Goal: Communication & Community: Answer question/provide support

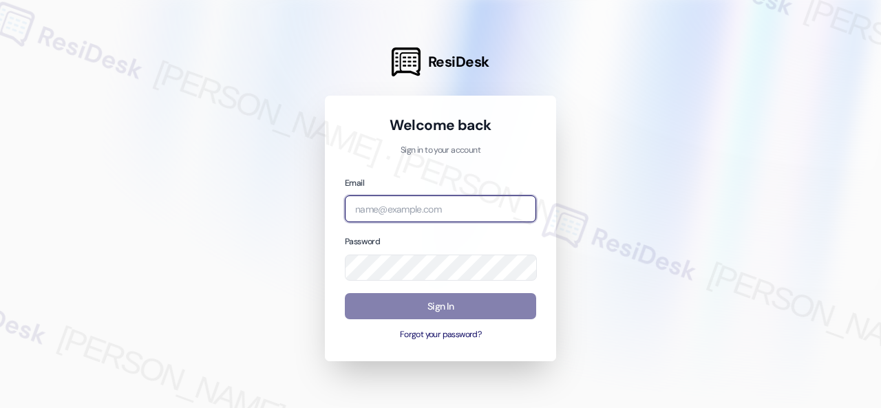
click at [378, 211] on input "email" at bounding box center [440, 208] width 191 height 27
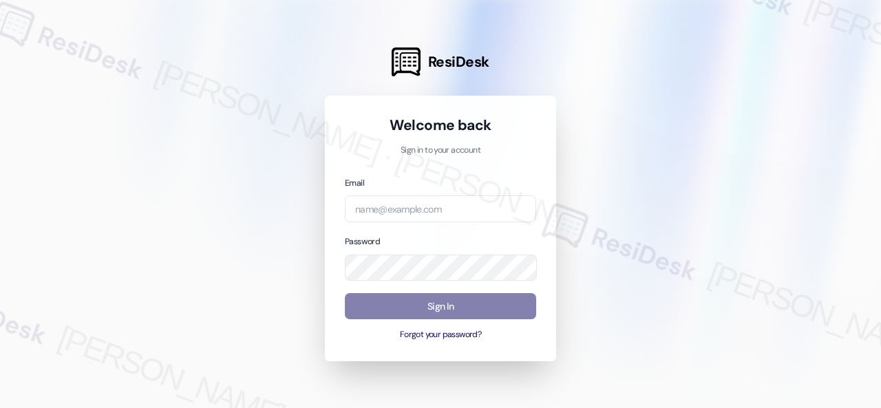
click at [764, 162] on div at bounding box center [440, 204] width 881 height 408
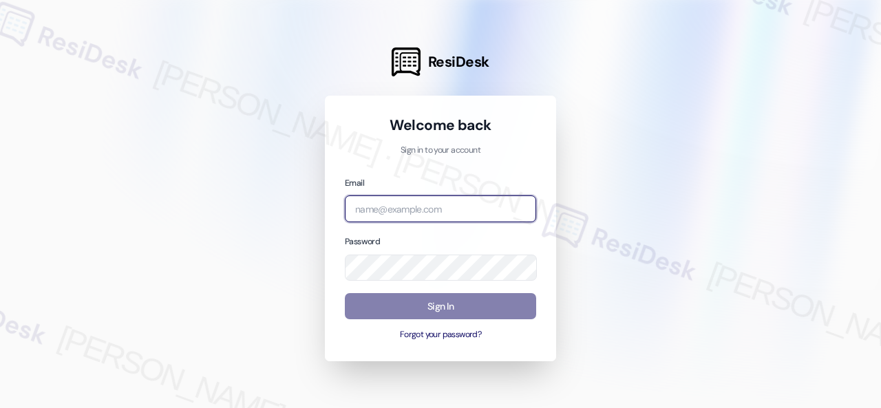
click at [402, 207] on input "email" at bounding box center [440, 208] width 191 height 27
paste input "[EMAIL_ADDRESS][PERSON_NAME][PERSON_NAME][PERSON_NAME][DOMAIN_NAME]"
type input "[EMAIL_ADDRESS][PERSON_NAME][PERSON_NAME][PERSON_NAME][DOMAIN_NAME]"
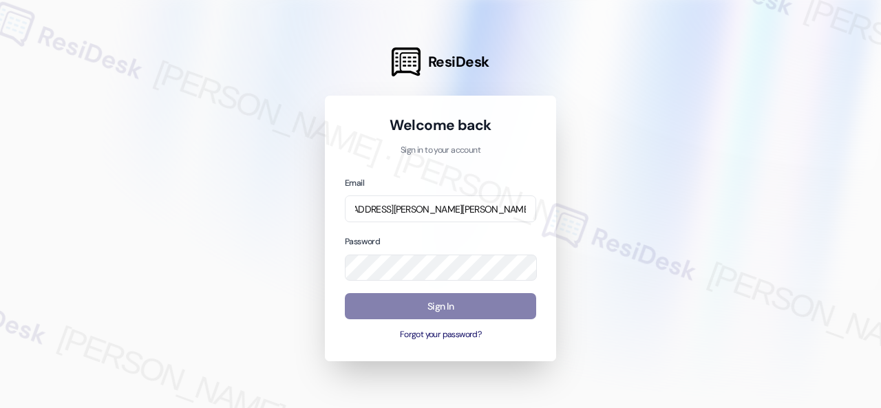
scroll to position [0, 0]
click at [687, 255] on div at bounding box center [440, 204] width 881 height 408
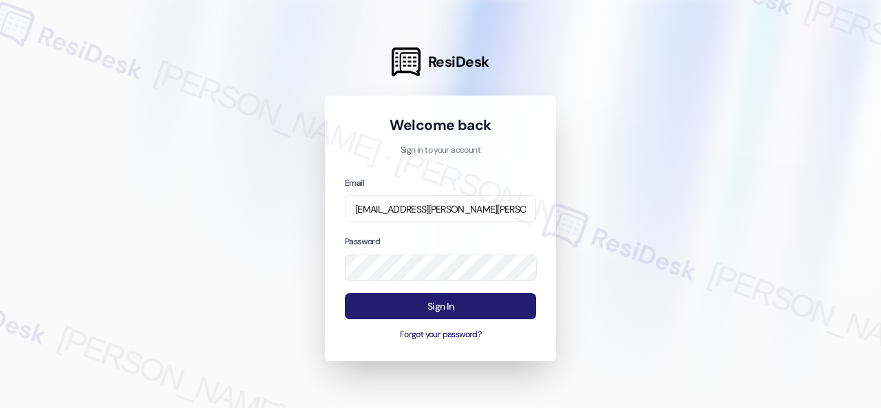
click at [395, 301] on button "Sign In" at bounding box center [440, 306] width 191 height 27
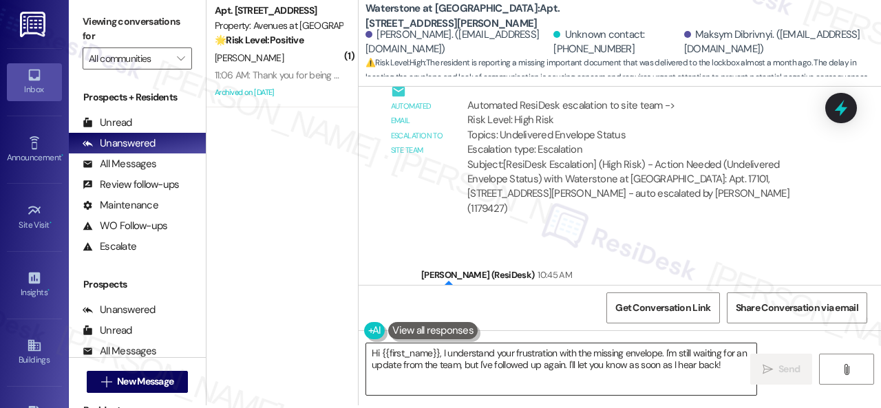
scroll to position [4, 0]
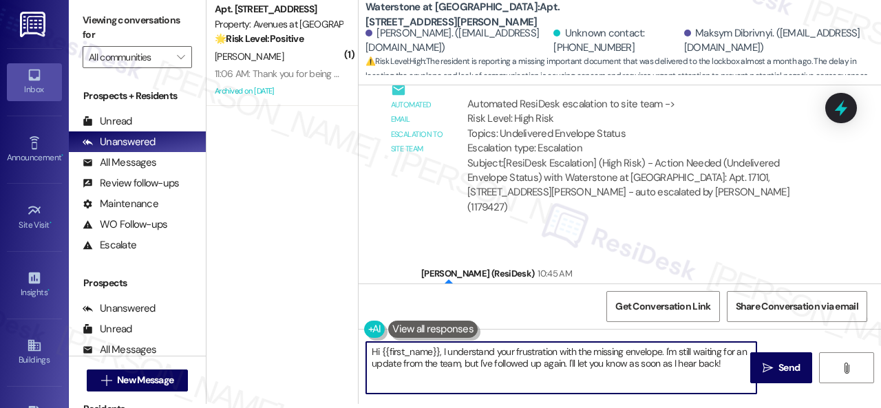
drag, startPoint x: 381, startPoint y: 351, endPoint x: 875, endPoint y: 435, distance: 501.1
click at [875, 407] on html "Inbox Go to Inbox Announcement • Send A Text Announcement Site Visit • Go to Si…" at bounding box center [440, 204] width 881 height 408
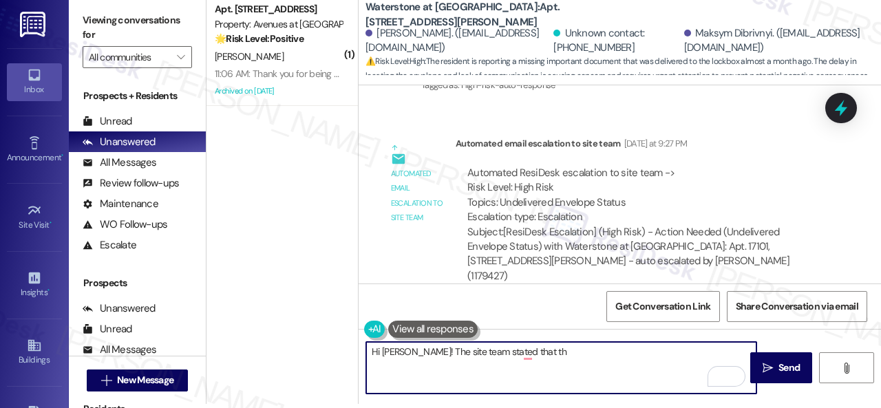
scroll to position [17126, 0]
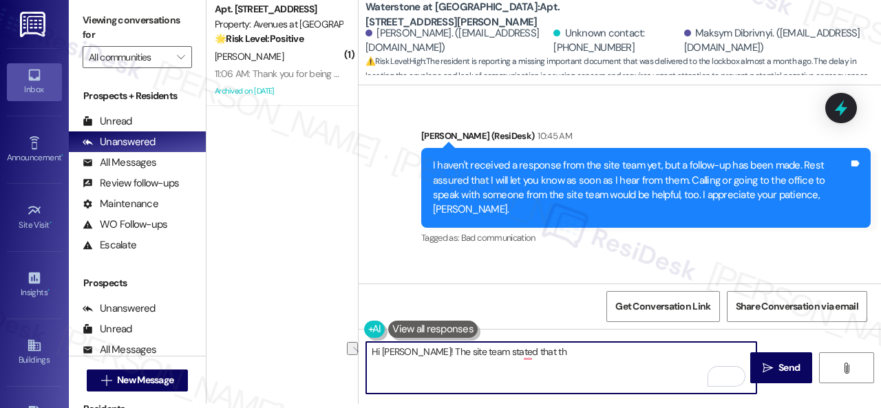
drag, startPoint x: 438, startPoint y: 350, endPoint x: 587, endPoint y: 368, distance: 149.7
click at [587, 368] on textarea "Hi [PERSON_NAME]! The site team stated that th" at bounding box center [561, 368] width 390 height 52
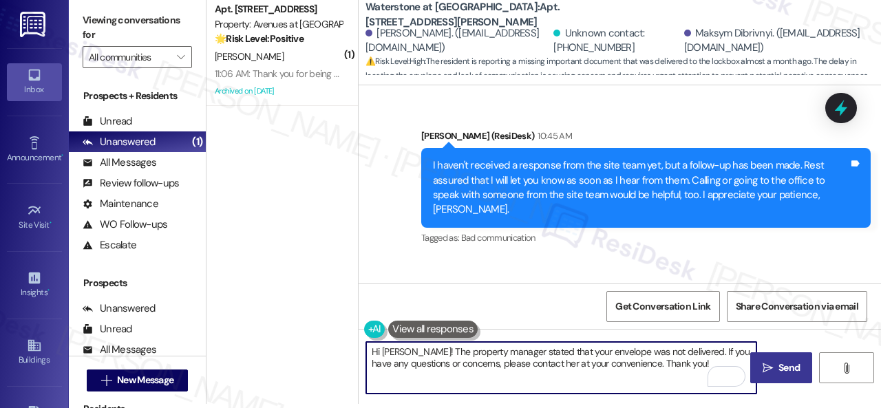
type textarea "Hi [PERSON_NAME]! The property manager stated that your envelope was not delive…"
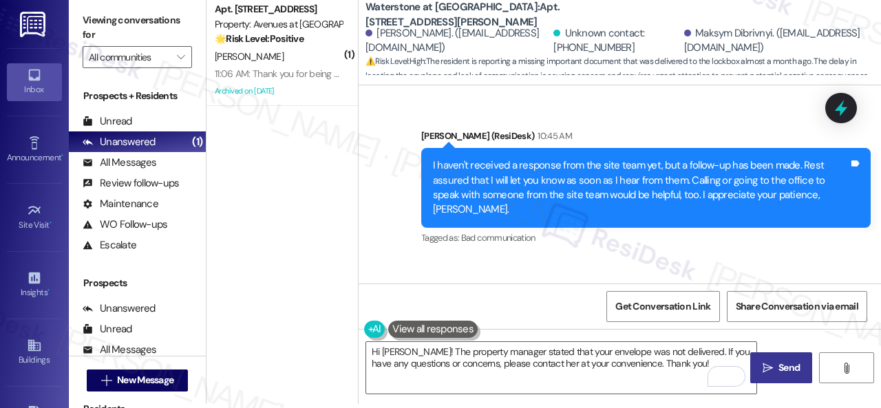
click at [773, 360] on button " Send" at bounding box center [781, 367] width 62 height 31
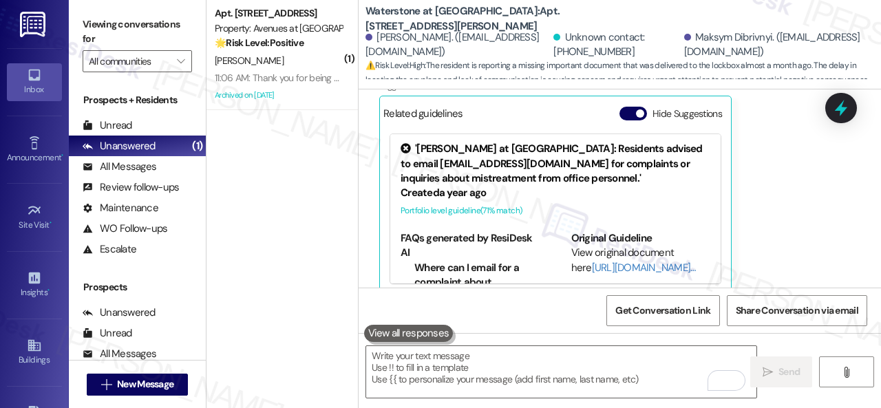
scroll to position [16451, 0]
